Goal: Book appointment/travel/reservation

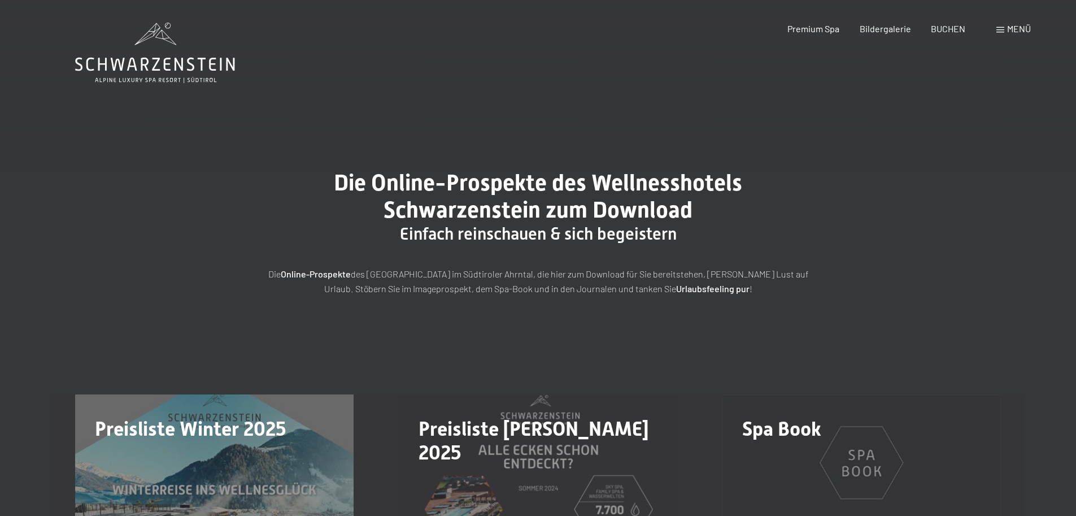
click at [945, 34] on div "Premium Spa Bildergalerie BUCHEN" at bounding box center [866, 29] width 237 height 12
click at [951, 29] on span "BUCHEN" at bounding box center [948, 26] width 34 height 11
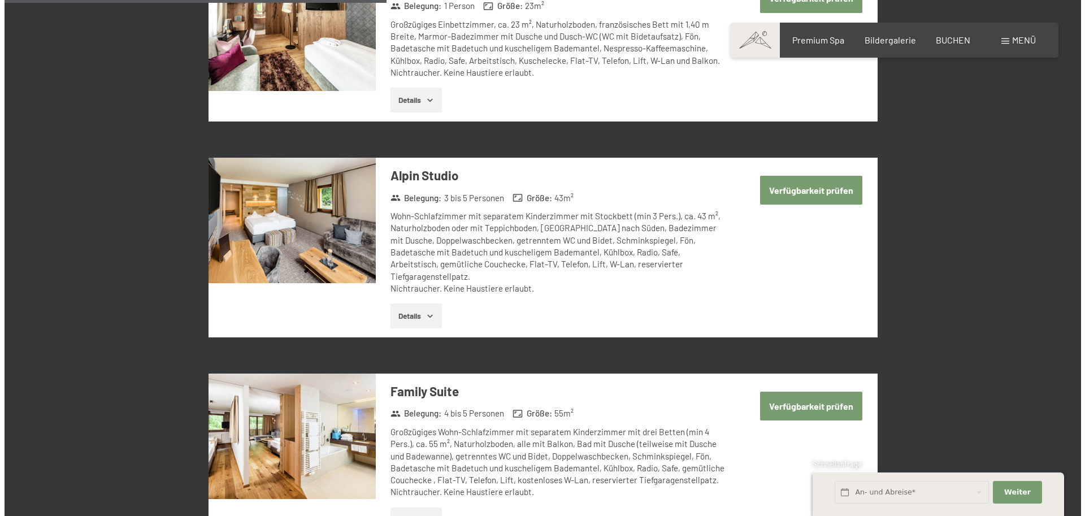
scroll to position [1356, 0]
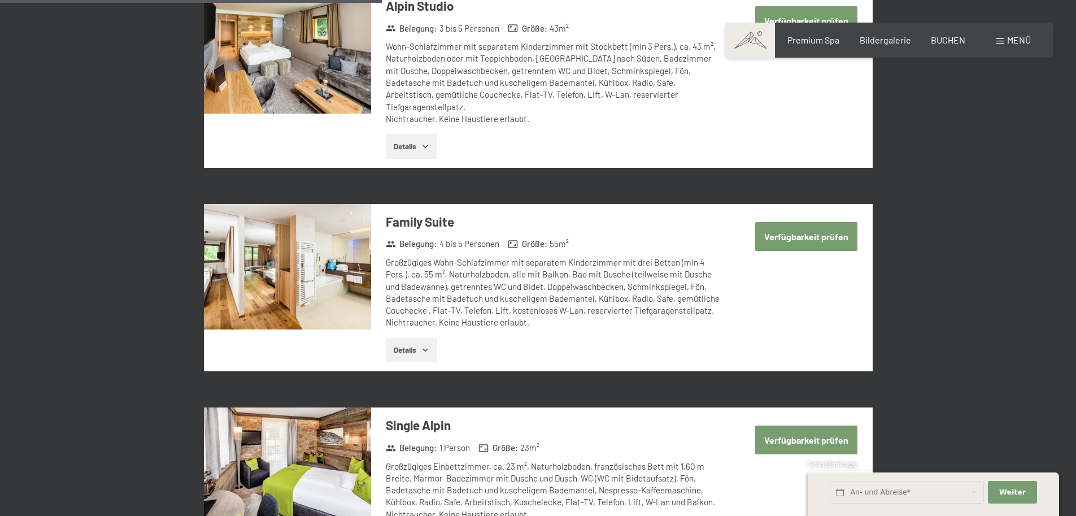
click at [1007, 43] on span "Menü" at bounding box center [1019, 39] width 24 height 11
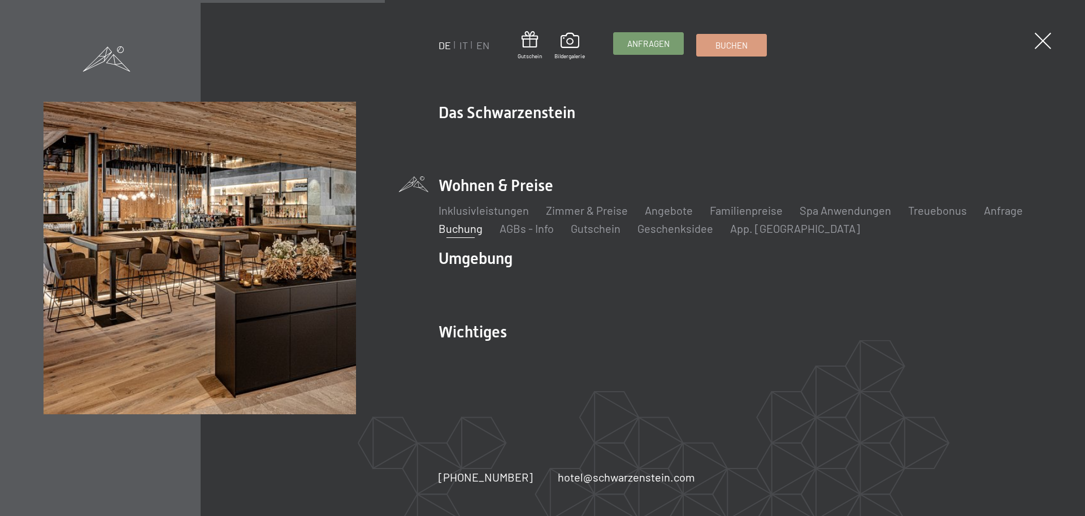
click at [653, 41] on span "Anfragen" at bounding box center [648, 44] width 42 height 12
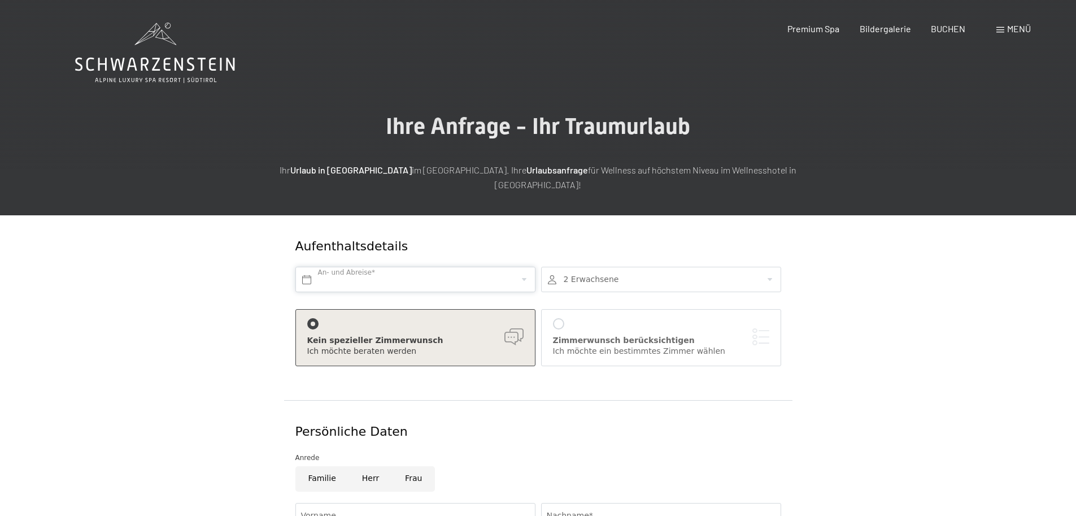
click at [447, 268] on input "text" at bounding box center [415, 279] width 240 height 25
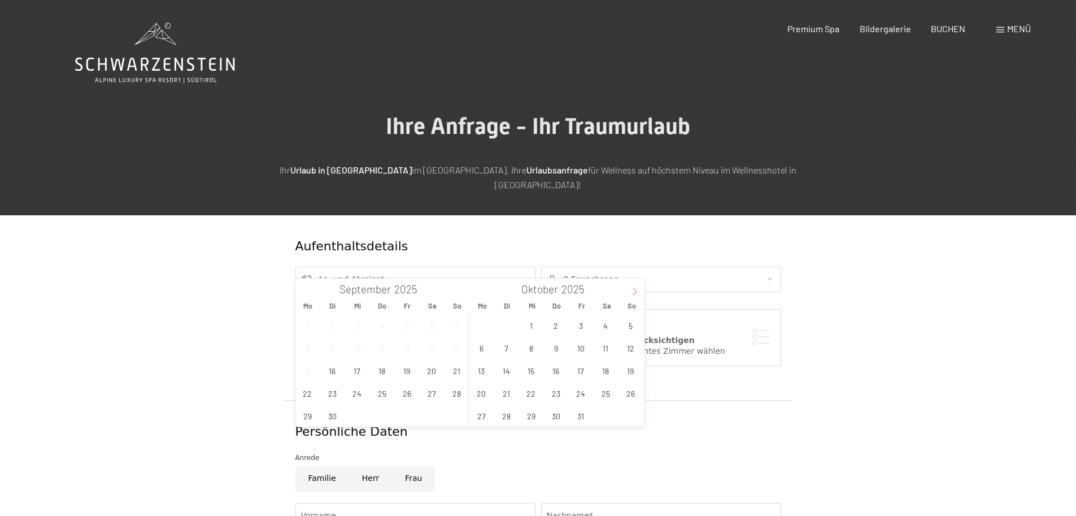
click at [634, 292] on icon at bounding box center [635, 292] width 8 height 8
type input "2026"
click at [634, 292] on icon at bounding box center [635, 292] width 8 height 8
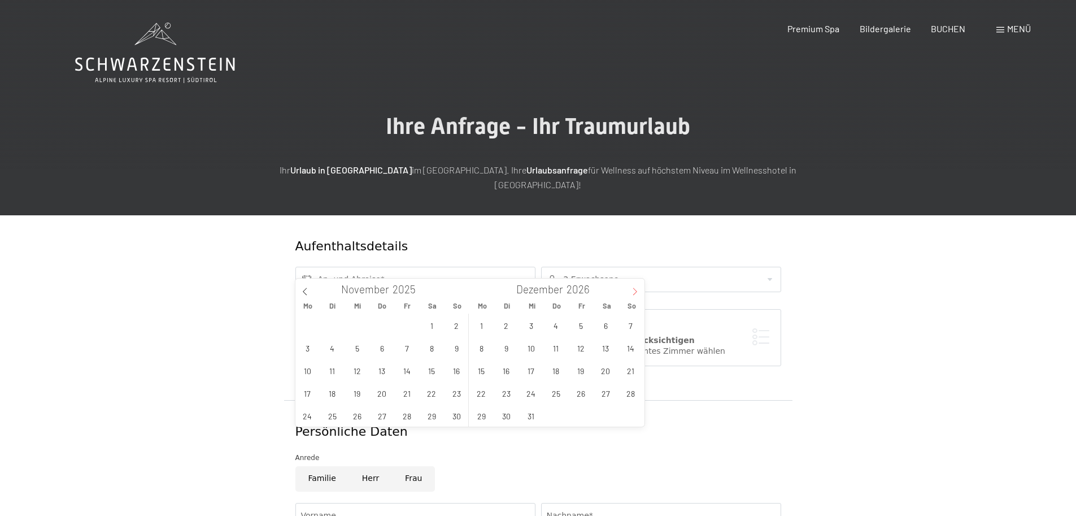
type input "2026"
click at [634, 293] on icon at bounding box center [635, 292] width 8 height 8
click at [634, 294] on icon at bounding box center [635, 292] width 8 height 8
click at [462, 413] on span "29" at bounding box center [457, 416] width 22 height 22
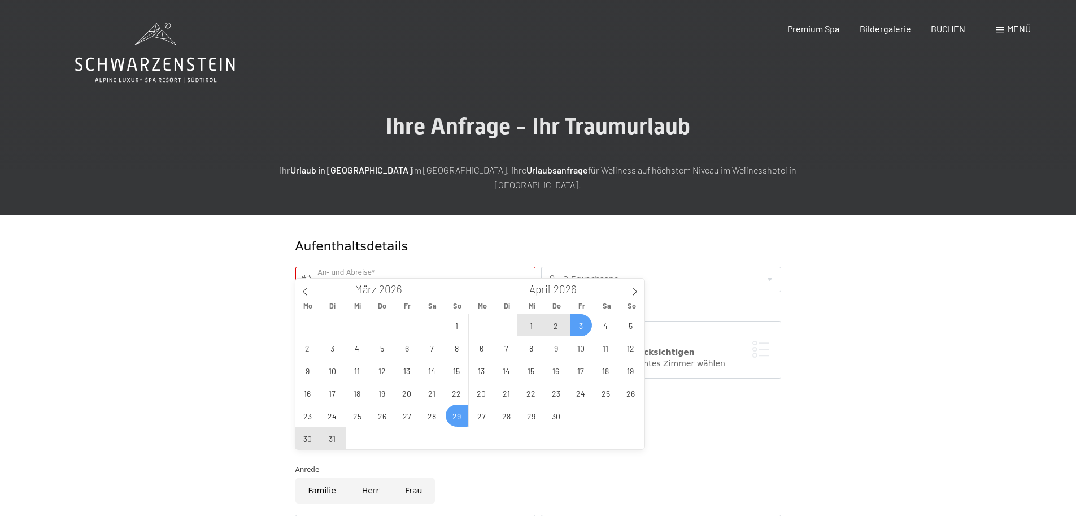
click at [584, 330] on span "3" at bounding box center [581, 325] width 22 height 22
type input "So. [DATE] - [DATE]"
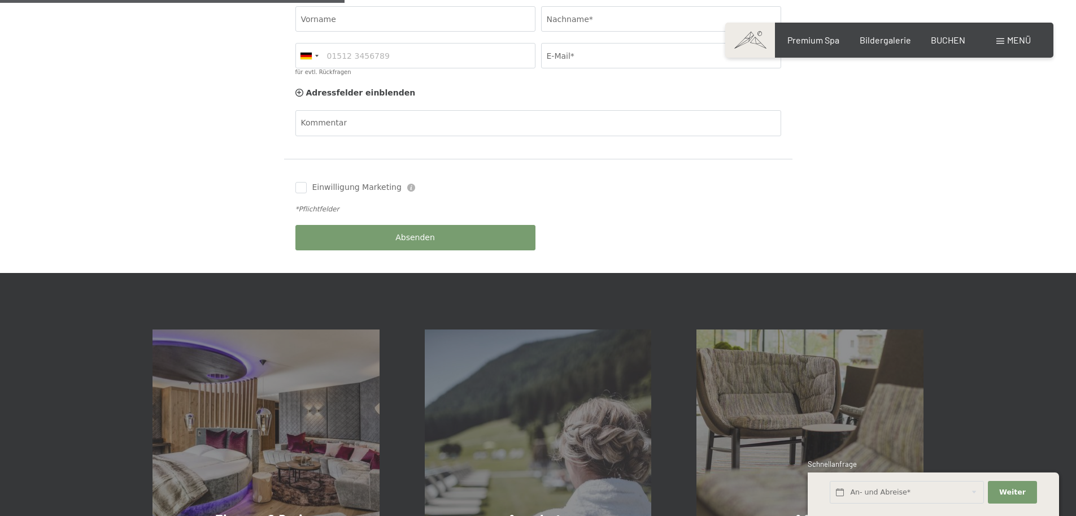
scroll to position [339, 0]
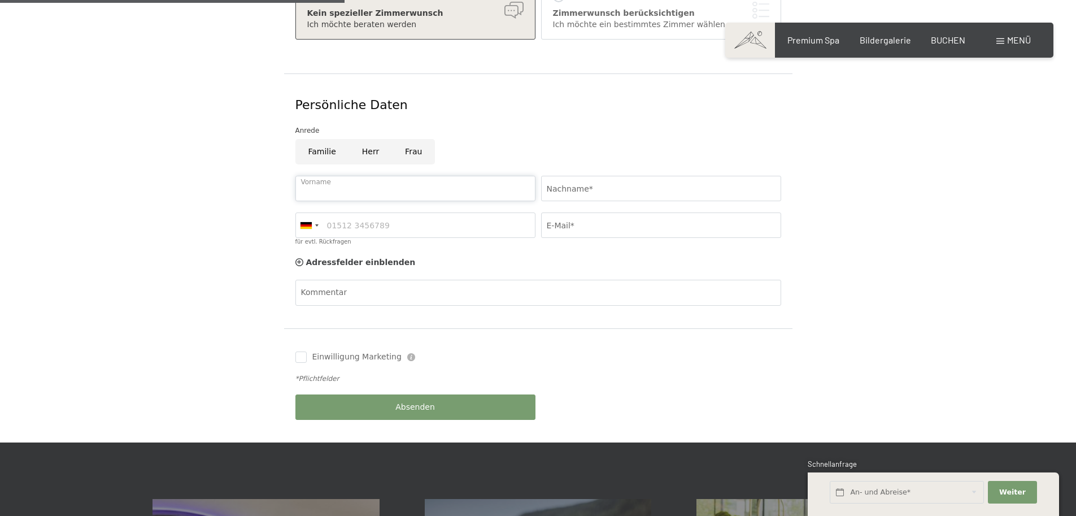
click at [379, 176] on input "Vorname" at bounding box center [415, 188] width 240 height 25
click at [364, 139] on input "Herr" at bounding box center [370, 151] width 43 height 25
radio input "true"
click at [356, 176] on input "Vorname" at bounding box center [415, 188] width 240 height 25
type input "e"
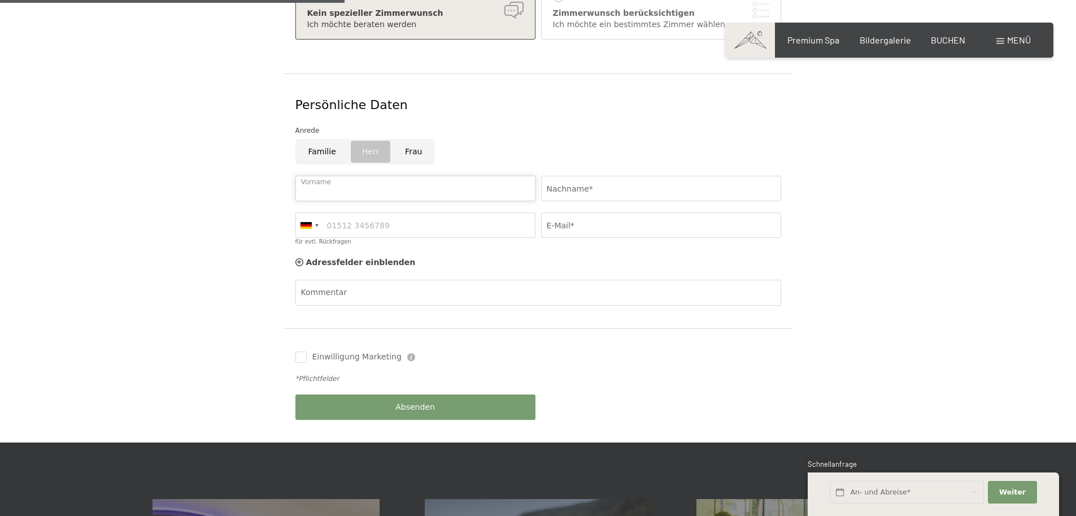
type input "r"
type input "[PERSON_NAME]"
type input "Kröpfl"
click at [308, 222] on div at bounding box center [306, 225] width 11 height 7
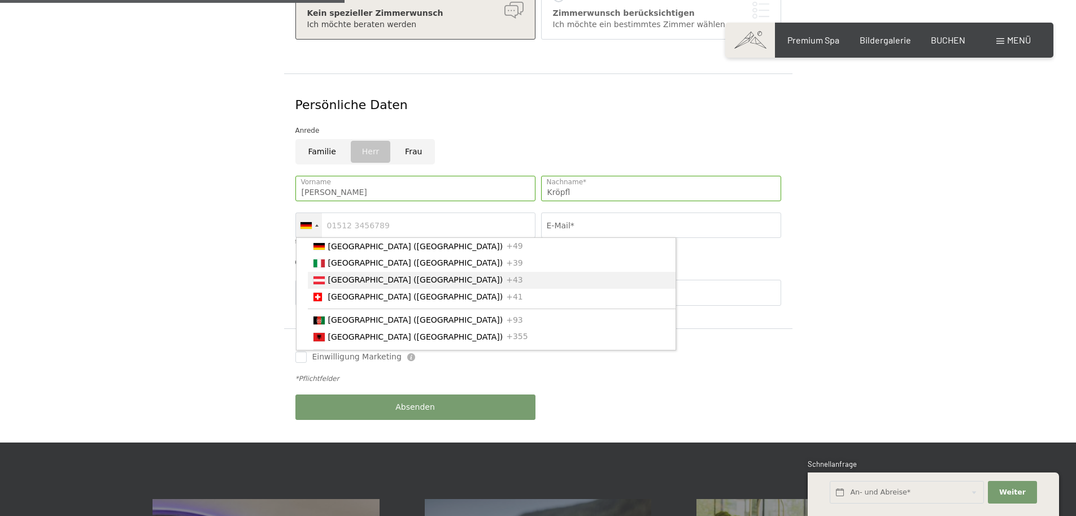
click at [349, 275] on span "[GEOGRAPHIC_DATA] ([GEOGRAPHIC_DATA])" at bounding box center [415, 279] width 175 height 9
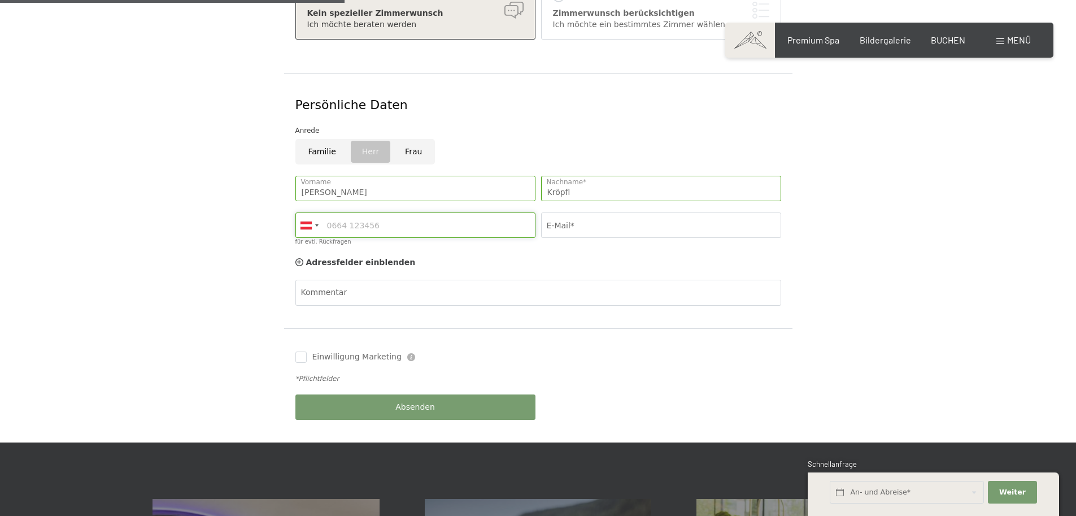
click at [376, 213] on input "für evtl. Rückfragen" at bounding box center [415, 224] width 240 height 25
type input "069916000012"
type input "[PERSON_NAME][EMAIL_ADDRESS][PERSON_NAME][DOMAIN_NAME]"
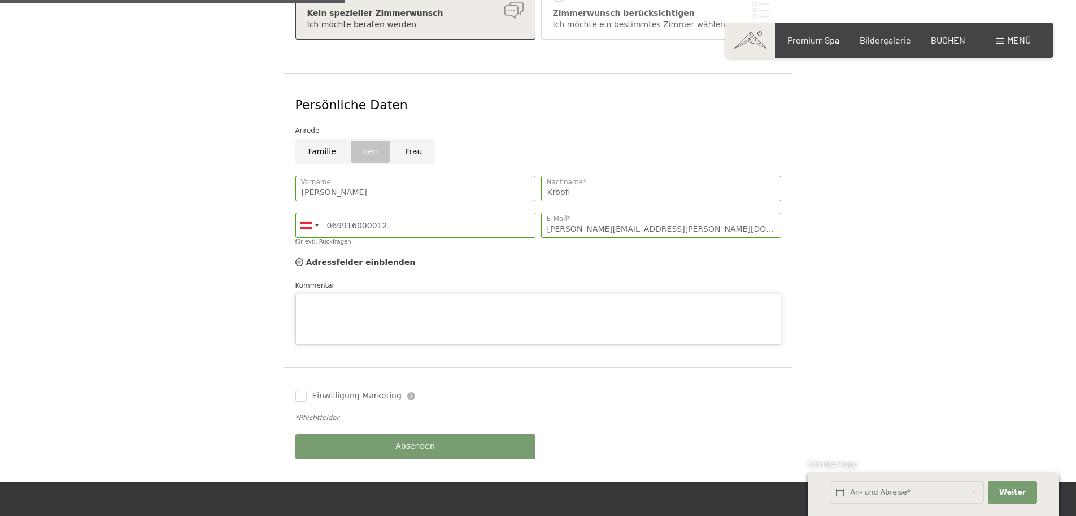
click at [315, 280] on div "Kommentar" at bounding box center [538, 312] width 486 height 65
type textarea "Hallo, i"
